Goal: Task Accomplishment & Management: Manage account settings

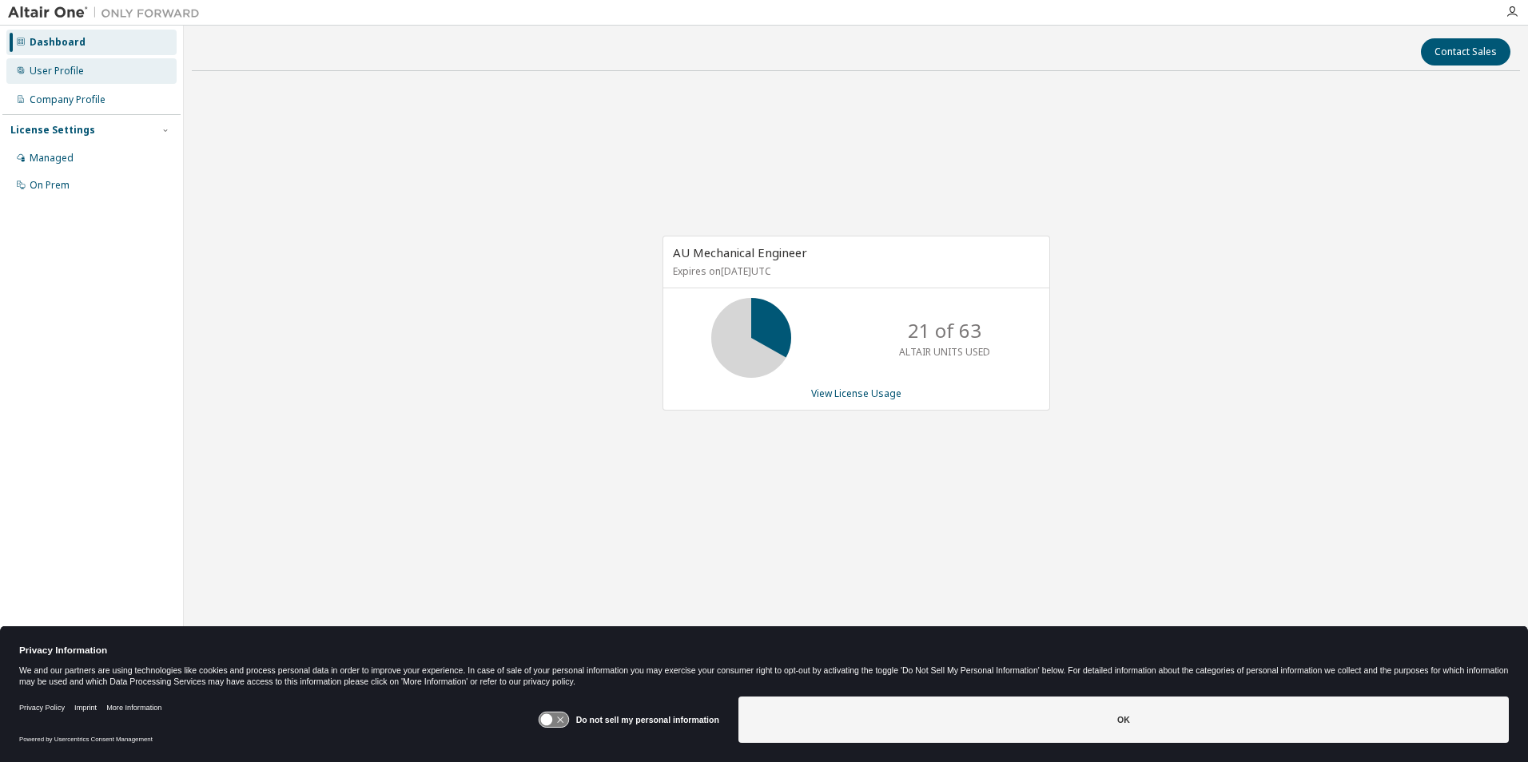
click at [76, 74] on div "User Profile" at bounding box center [57, 71] width 54 height 13
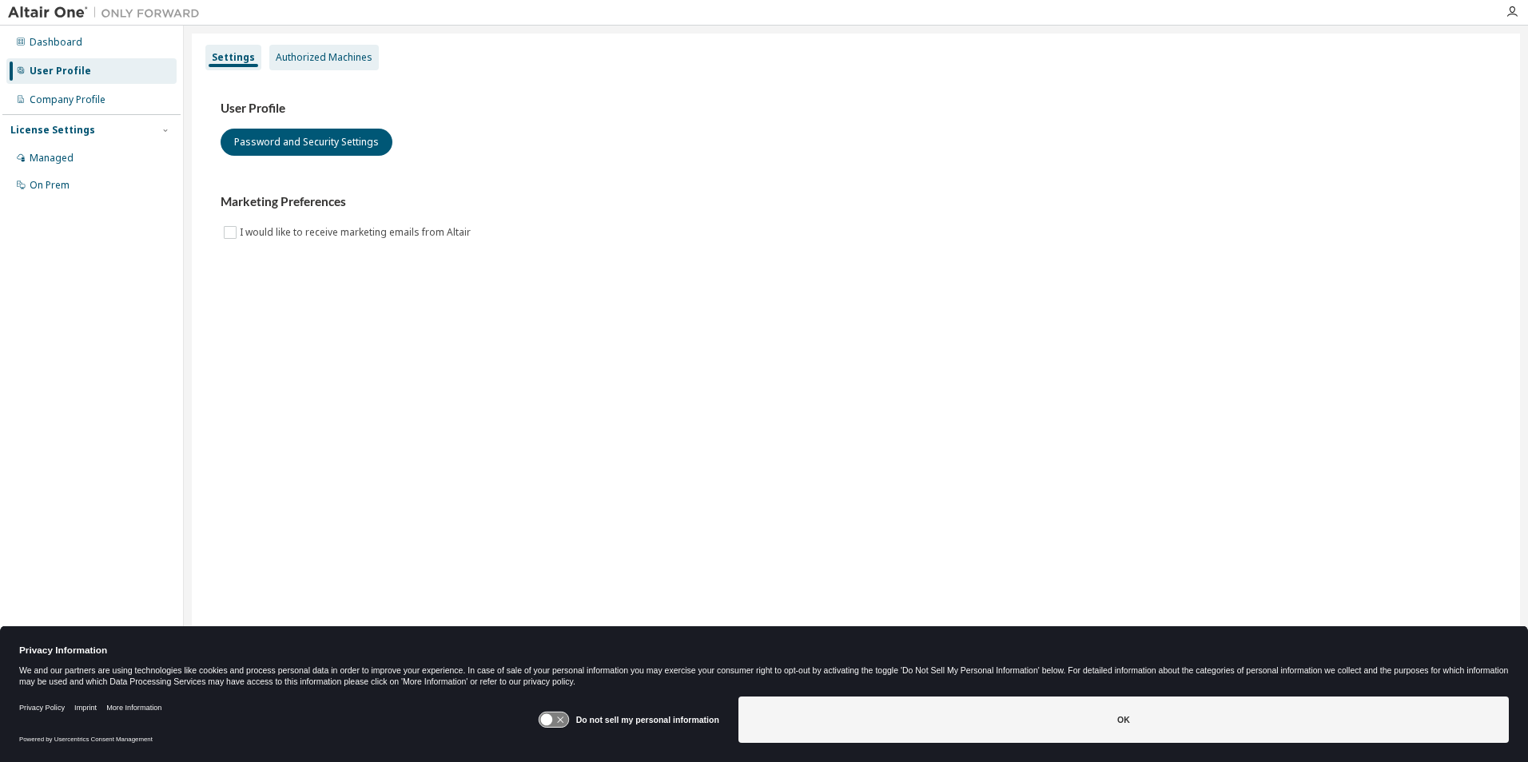
click at [299, 52] on div "Authorized Machines" at bounding box center [324, 57] width 97 height 13
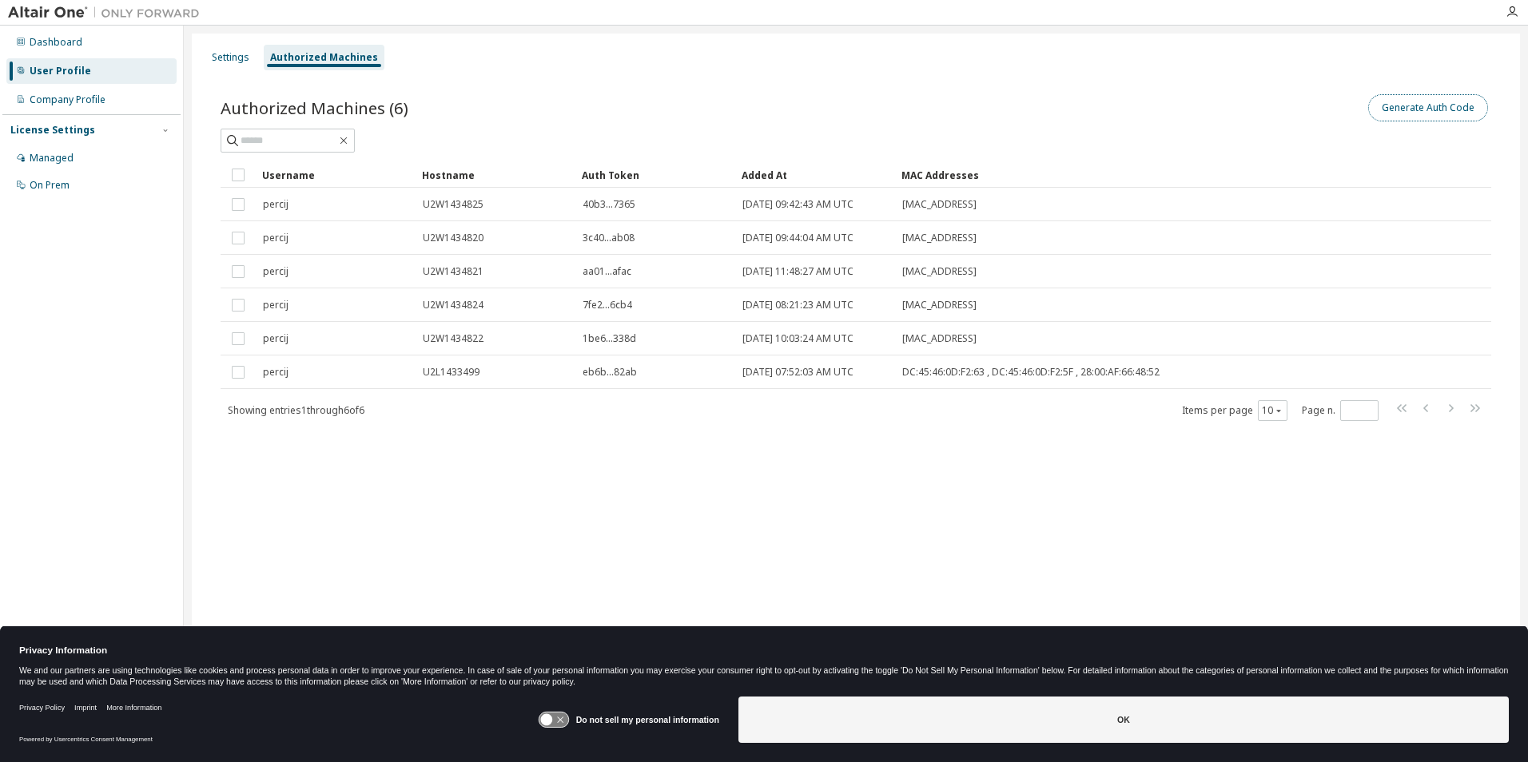
click at [1409, 105] on button "Generate Auth Code" at bounding box center [1428, 107] width 120 height 27
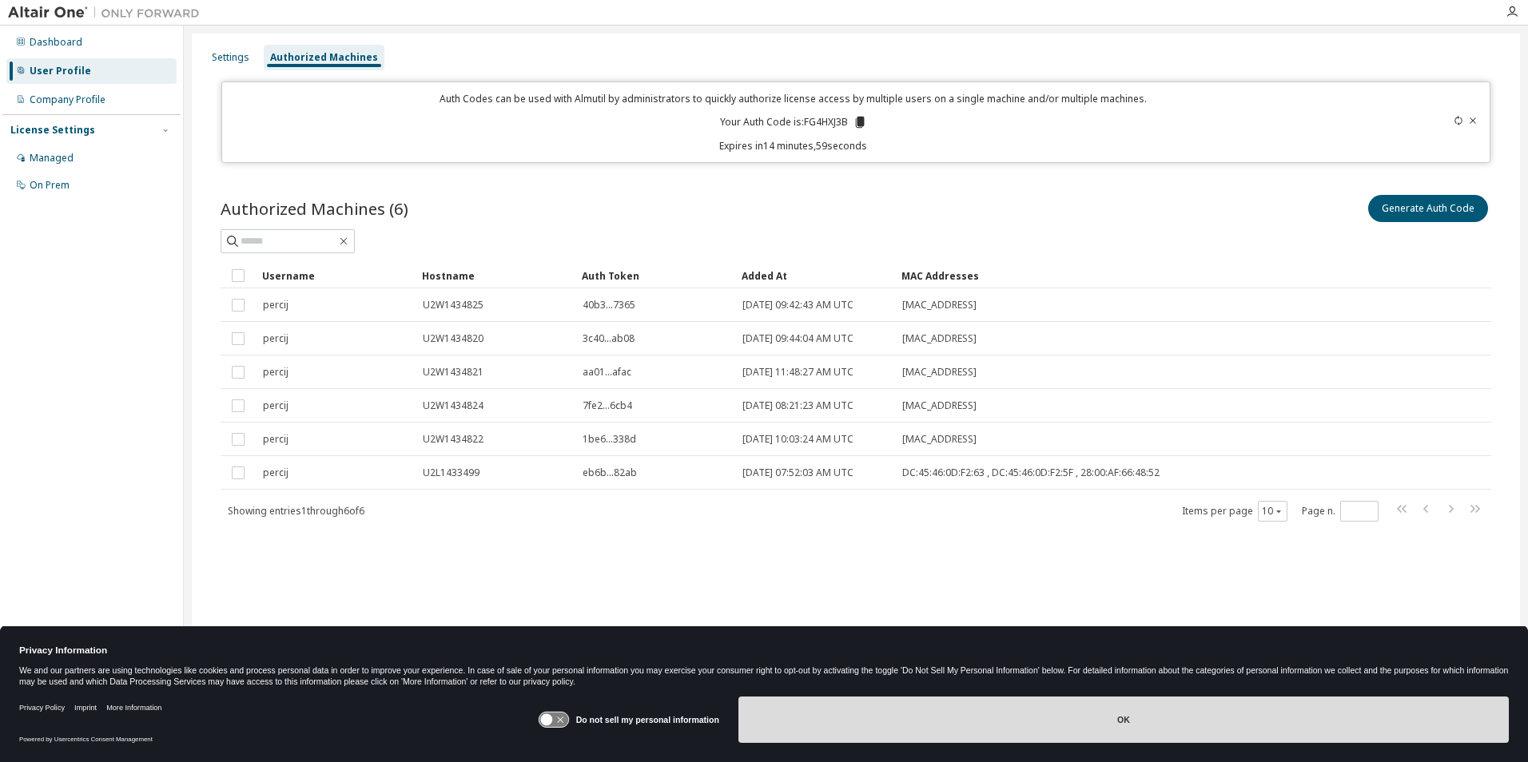
click at [1069, 715] on button "OK" at bounding box center [1124, 720] width 770 height 46
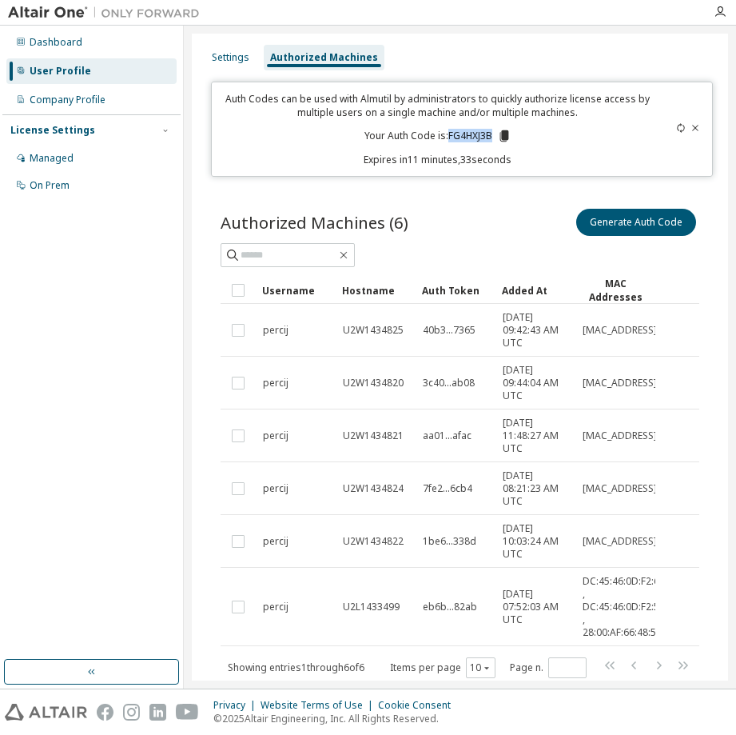
drag, startPoint x: 488, startPoint y: 136, endPoint x: 446, endPoint y: 135, distance: 42.4
click at [446, 135] on p "Your Auth Code is: FG4HXJ3B" at bounding box center [437, 136] width 147 height 14
copy p "FG4HXJ3B"
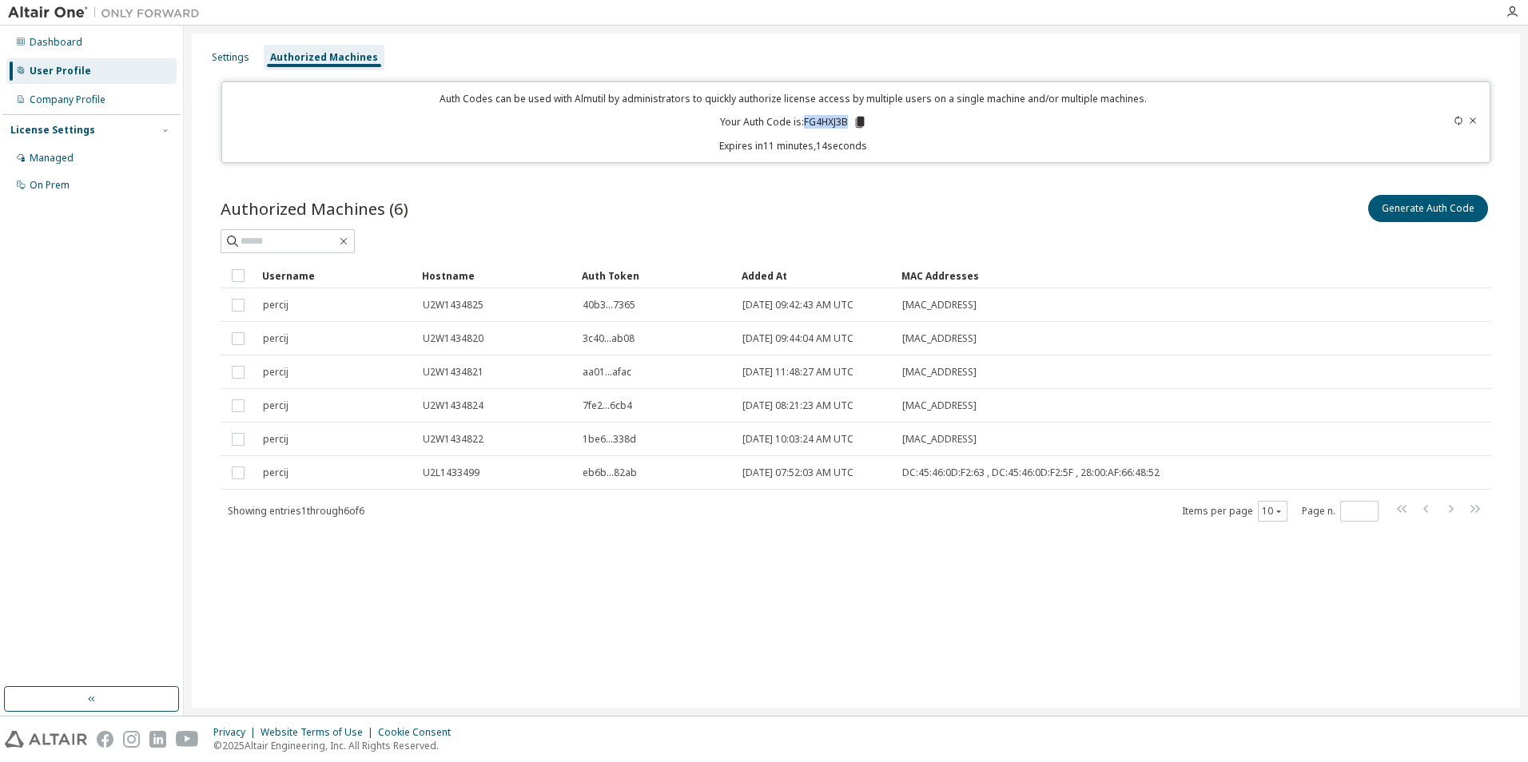
click at [439, 591] on div "Settings Authorized Machines Auth Codes can be used with Almutil by administrat…" at bounding box center [856, 371] width 1328 height 675
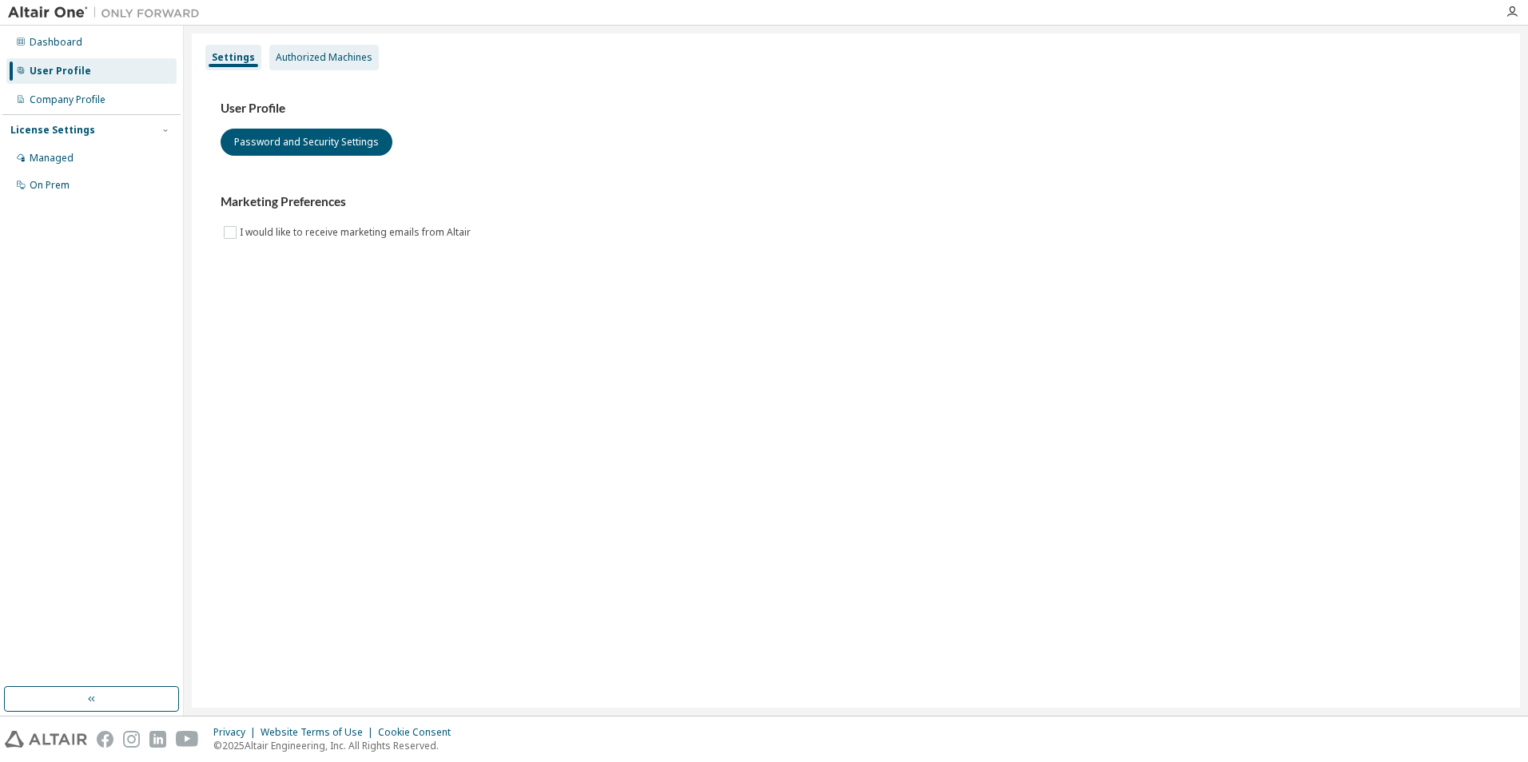
click at [327, 59] on div "Authorized Machines" at bounding box center [324, 57] width 97 height 13
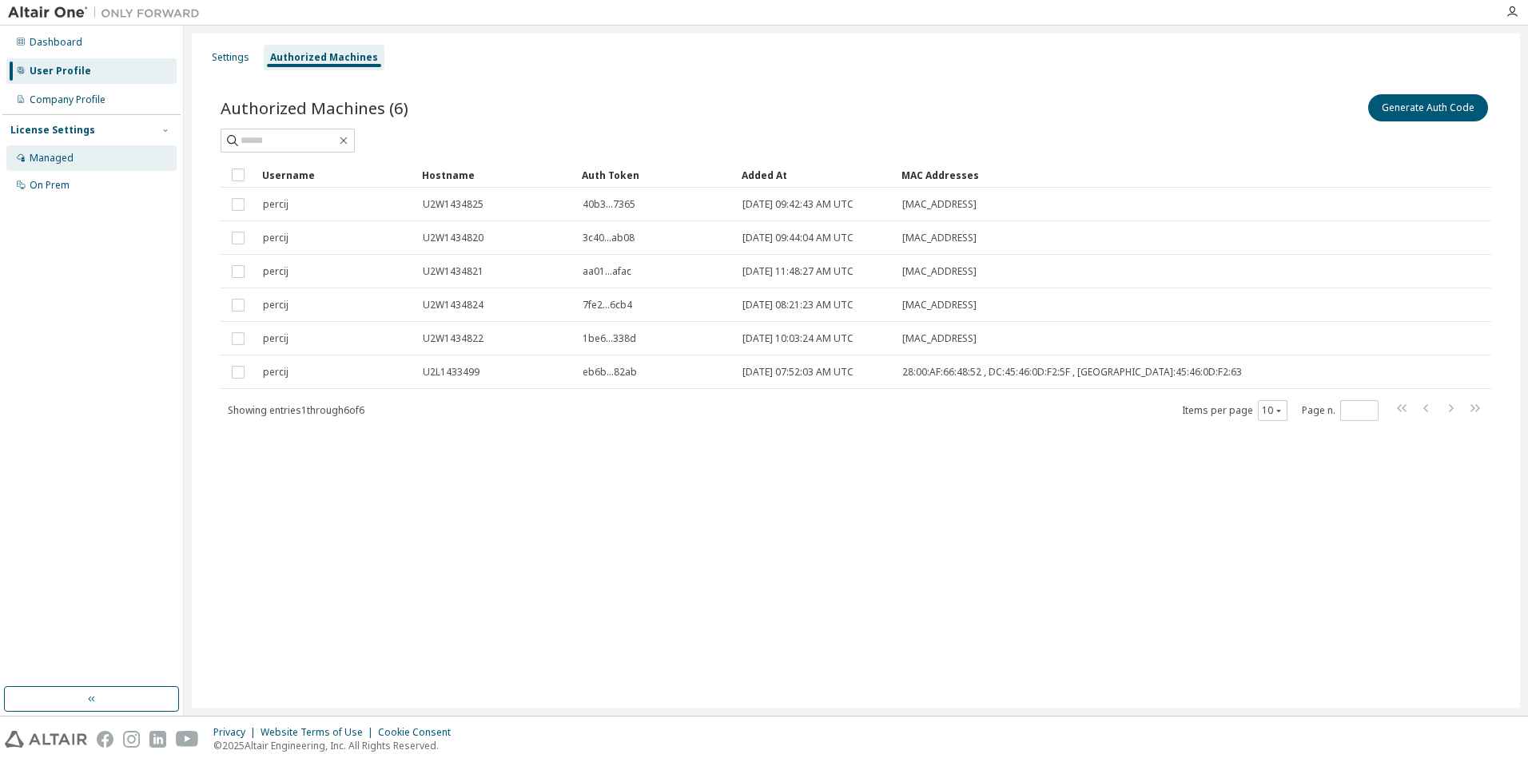
click at [55, 154] on div "Managed" at bounding box center [52, 158] width 44 height 13
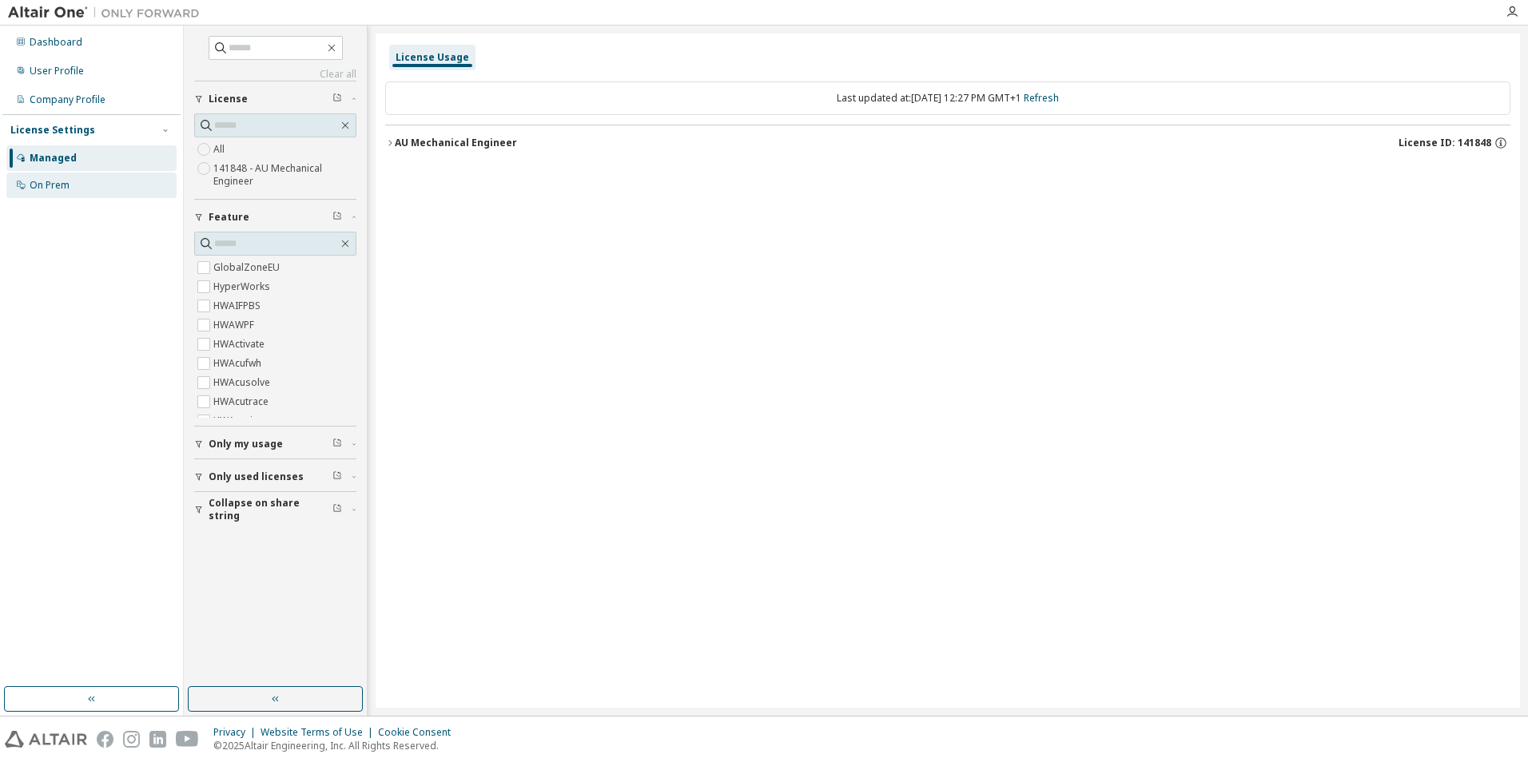
click at [55, 184] on div "On Prem" at bounding box center [50, 185] width 40 height 13
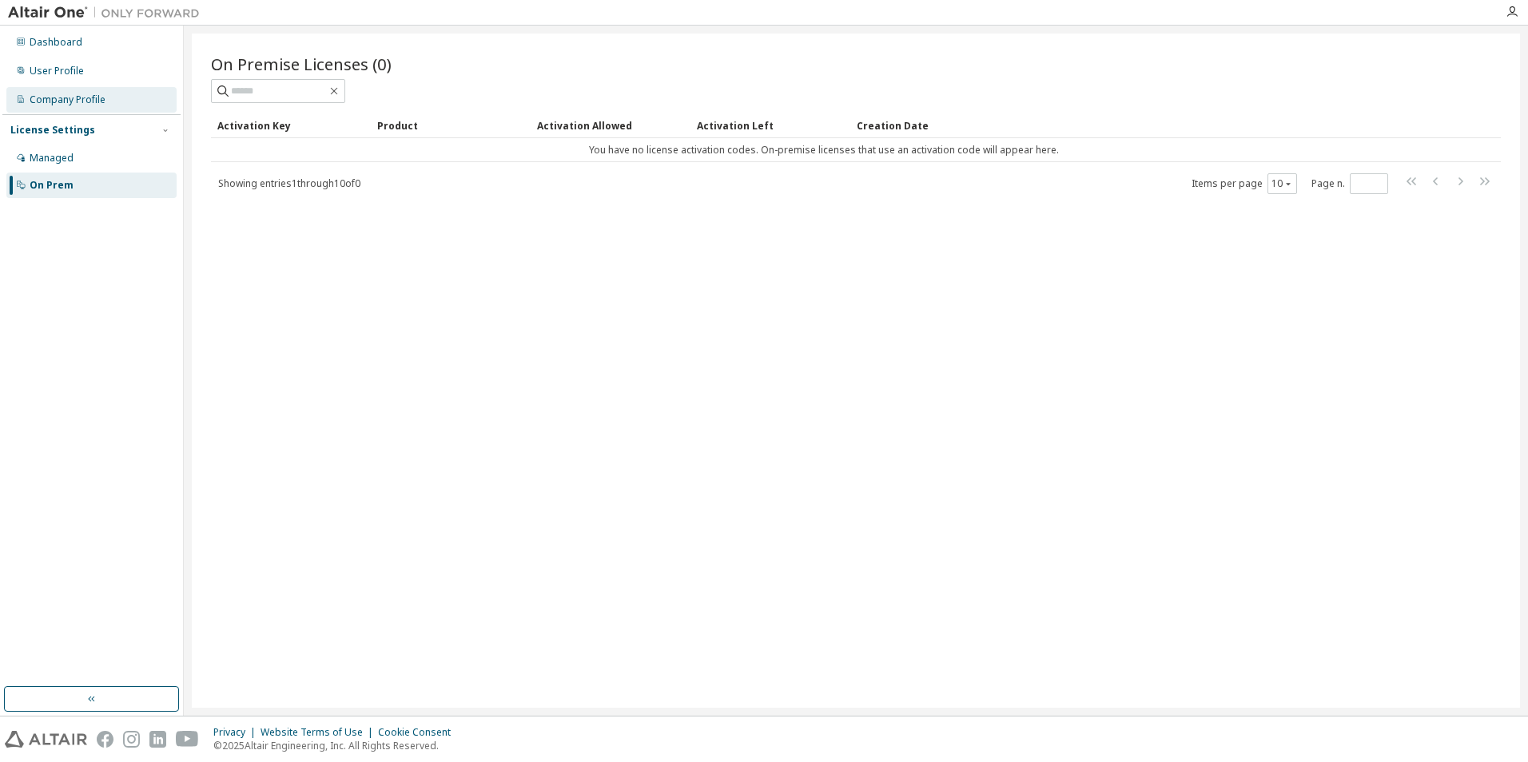
click at [57, 106] on div "Company Profile" at bounding box center [68, 100] width 76 height 13
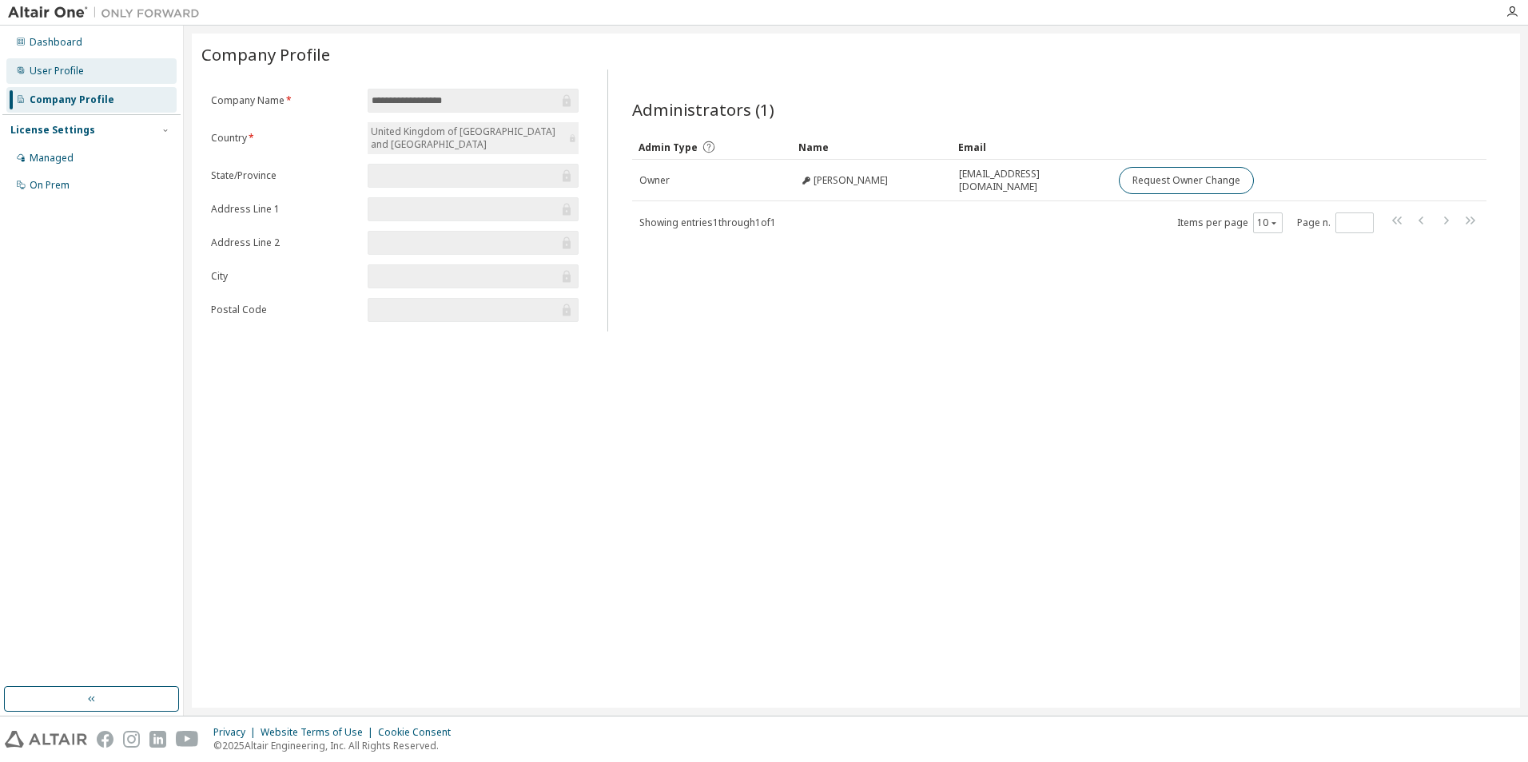
click at [56, 72] on div "User Profile" at bounding box center [57, 71] width 54 height 13
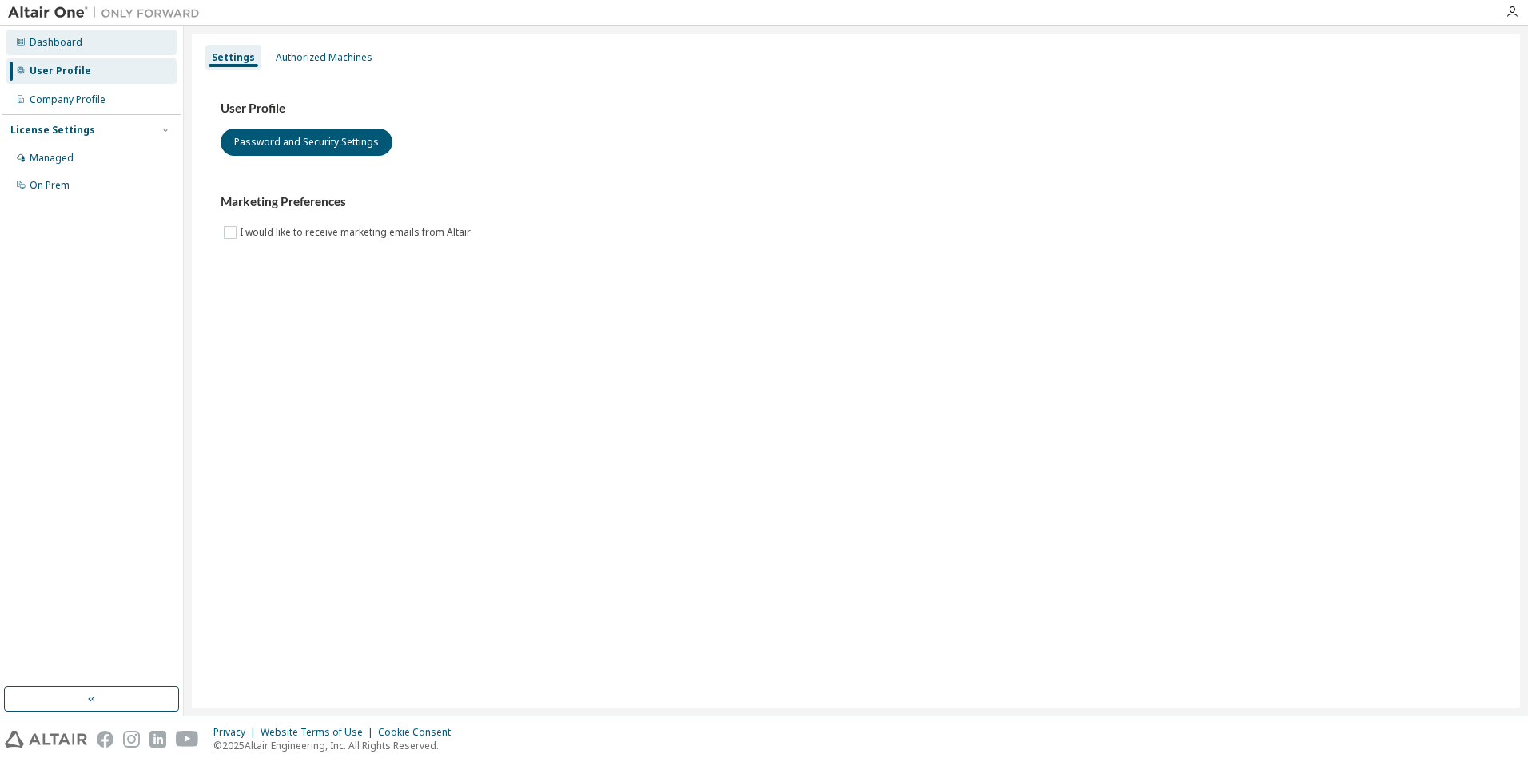
click at [60, 46] on div "Dashboard" at bounding box center [56, 42] width 53 height 13
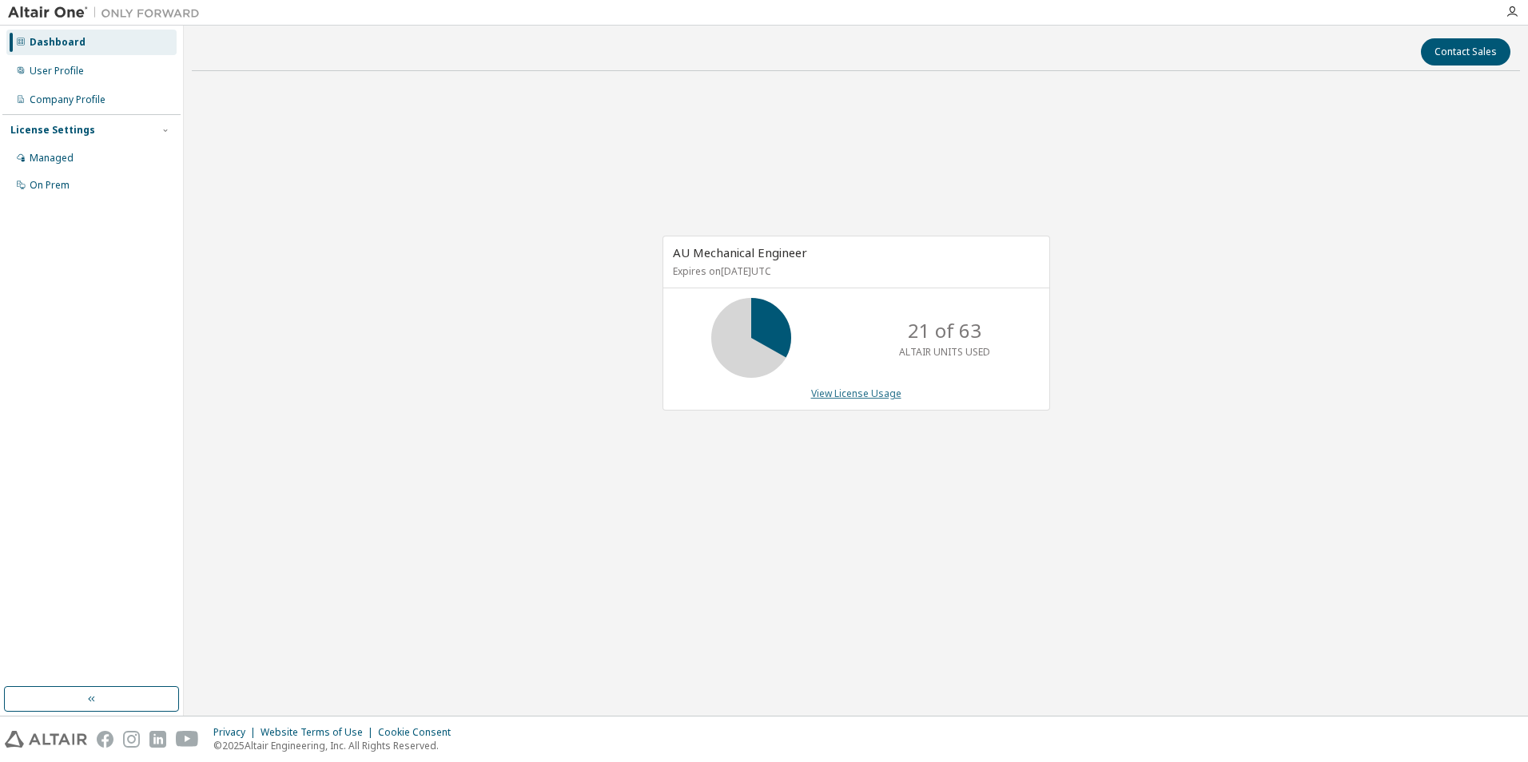
click at [836, 396] on link "View License Usage" at bounding box center [856, 394] width 90 height 14
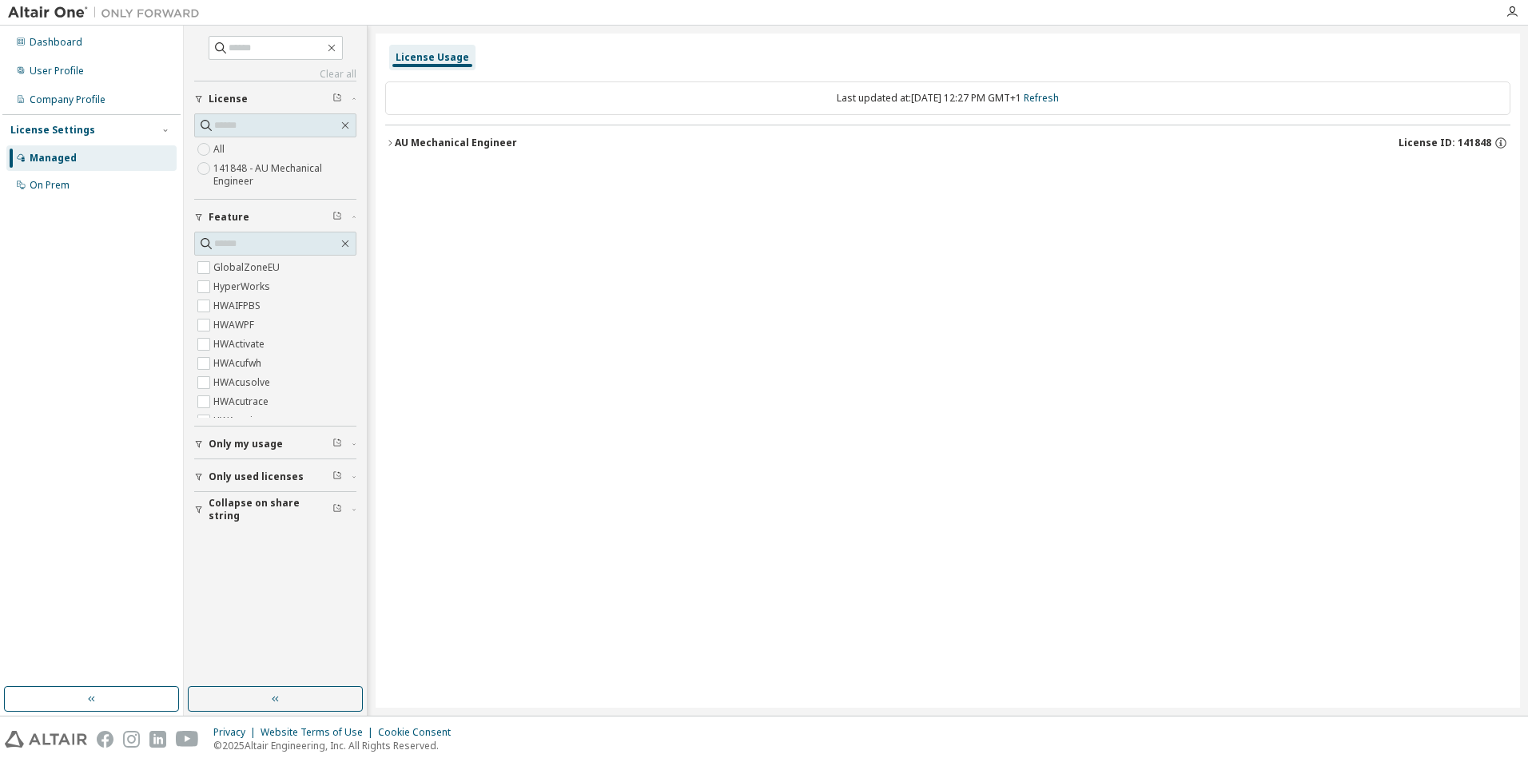
click at [392, 141] on icon "button" at bounding box center [390, 143] width 10 height 10
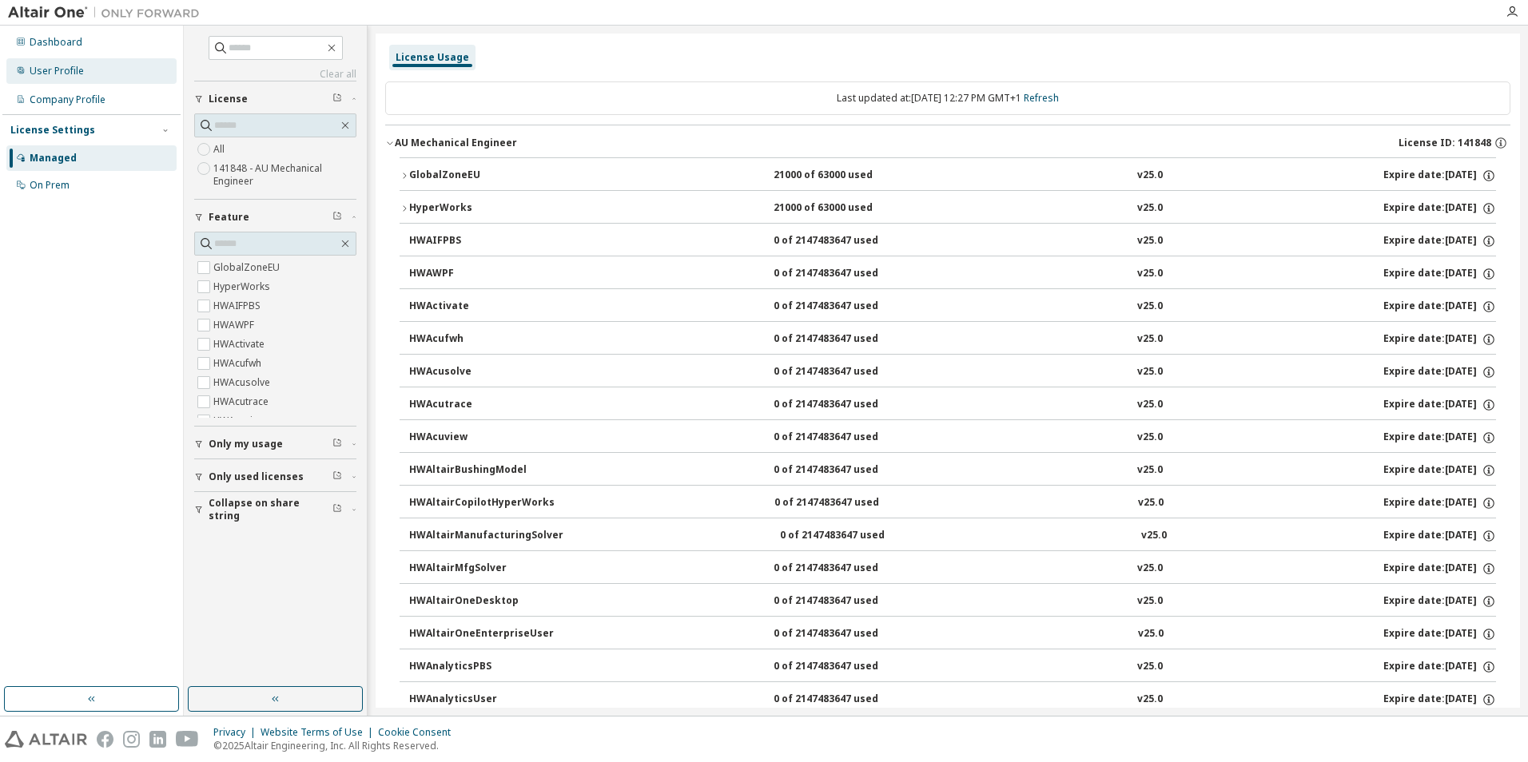
click at [64, 73] on div "User Profile" at bounding box center [57, 71] width 54 height 13
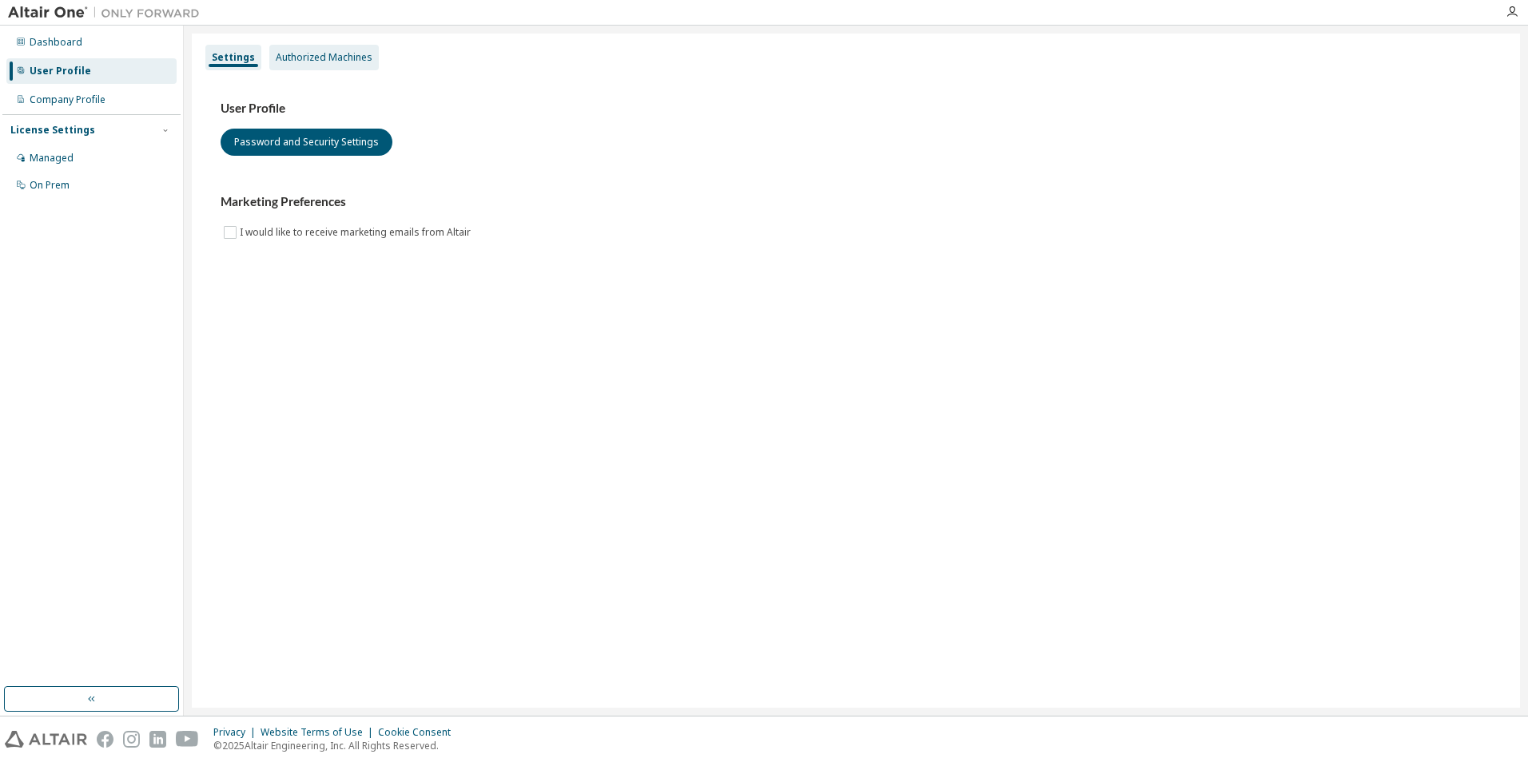
click at [287, 59] on div "Authorized Machines" at bounding box center [324, 57] width 97 height 13
click at [319, 67] on div "Authorized Machines" at bounding box center [323, 58] width 109 height 26
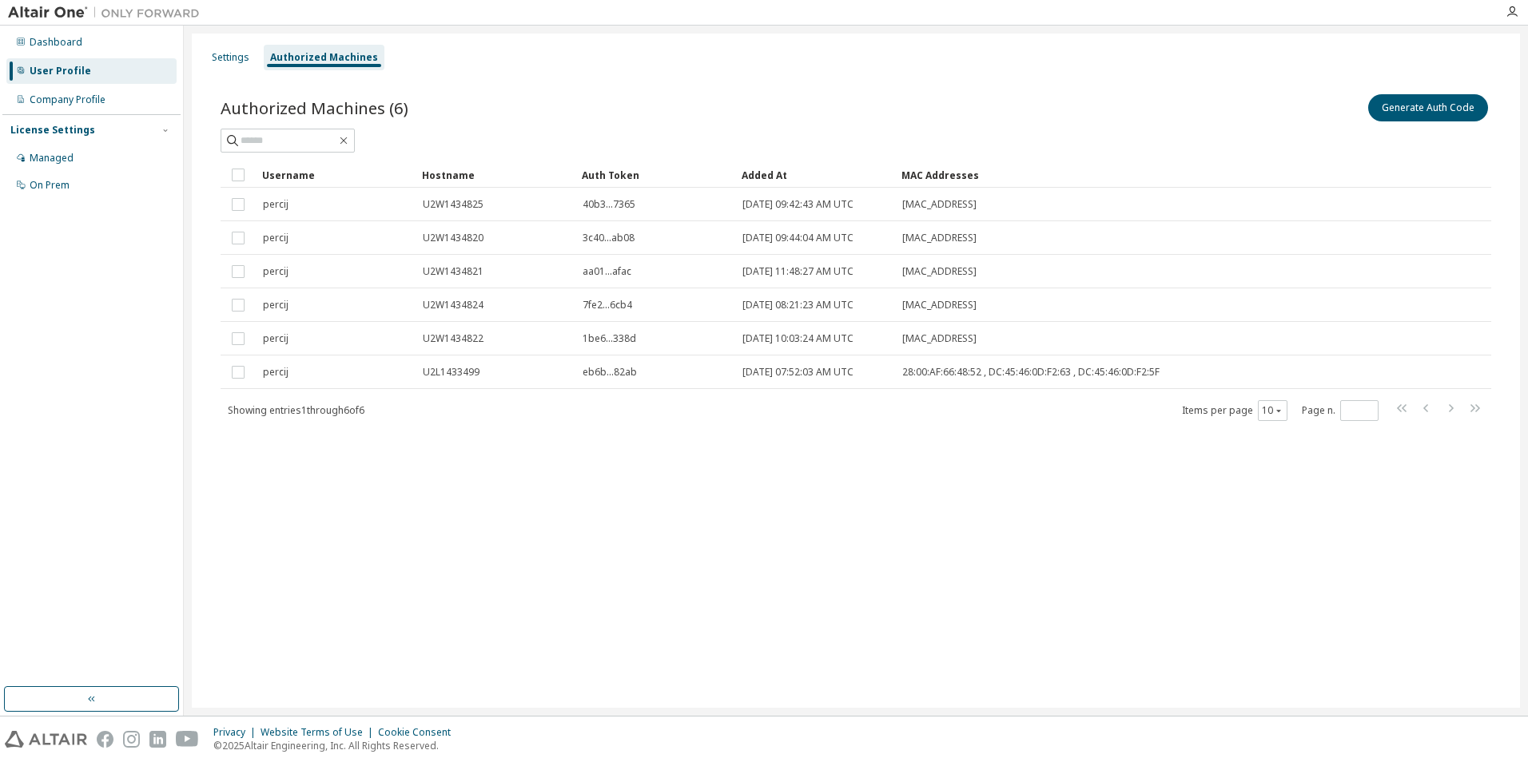
drag, startPoint x: 1401, startPoint y: 44, endPoint x: 958, endPoint y: 588, distance: 702.2
click at [958, 587] on div "Settings Authorized Machines Authorized Machines (6) Generate Auth Code Clear L…" at bounding box center [856, 371] width 1328 height 675
